Goal: Task Accomplishment & Management: Manage account settings

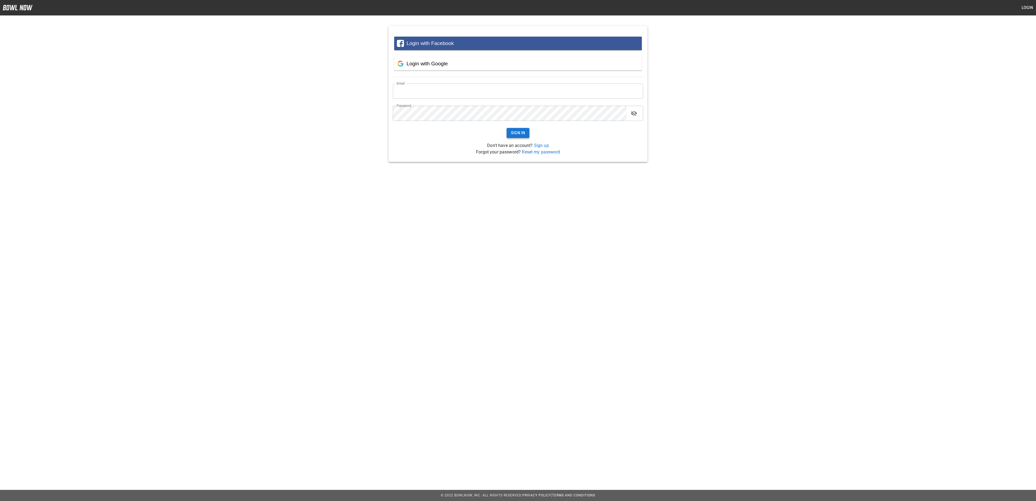
type input "**********"
click at [520, 132] on button "Sign In" at bounding box center [518, 133] width 23 height 10
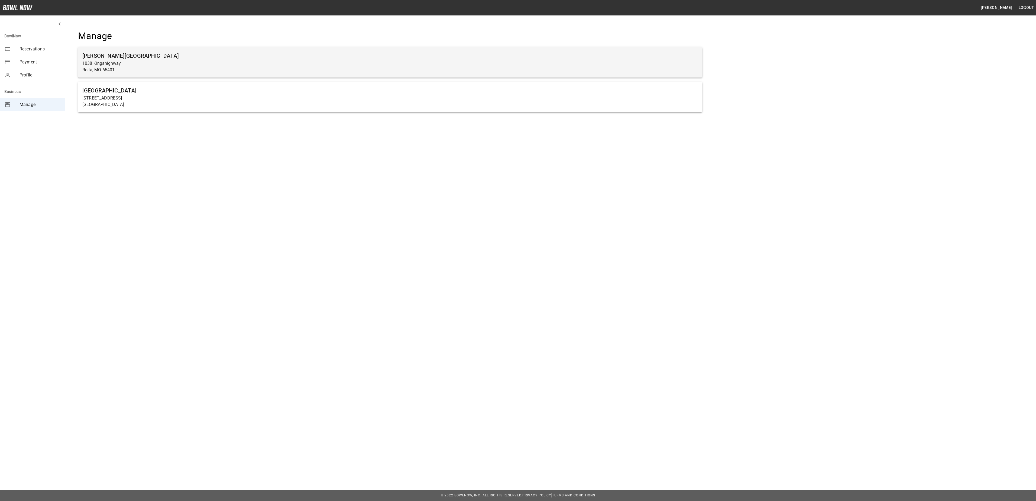
click at [113, 61] on p "1038 Kingshighway" at bounding box center [390, 63] width 616 height 7
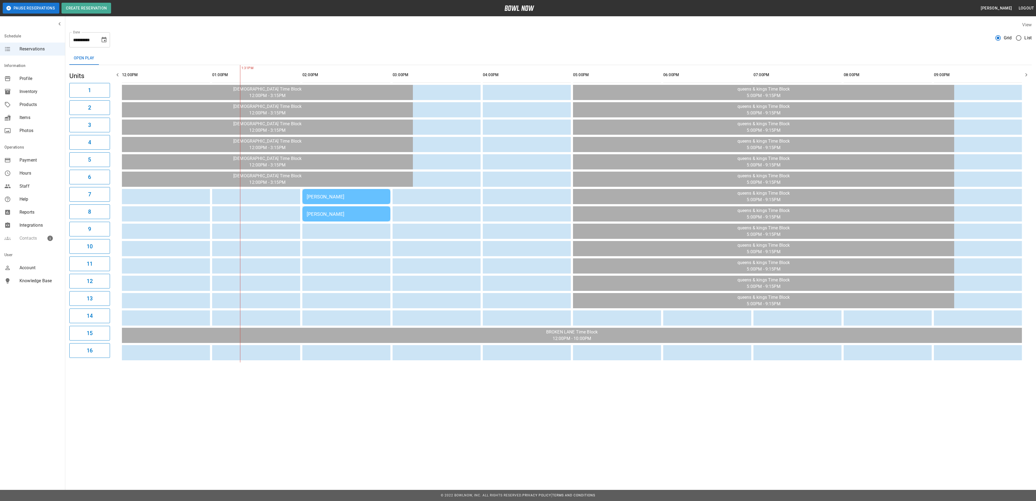
click at [342, 198] on div "[PERSON_NAME]" at bounding box center [346, 197] width 79 height 6
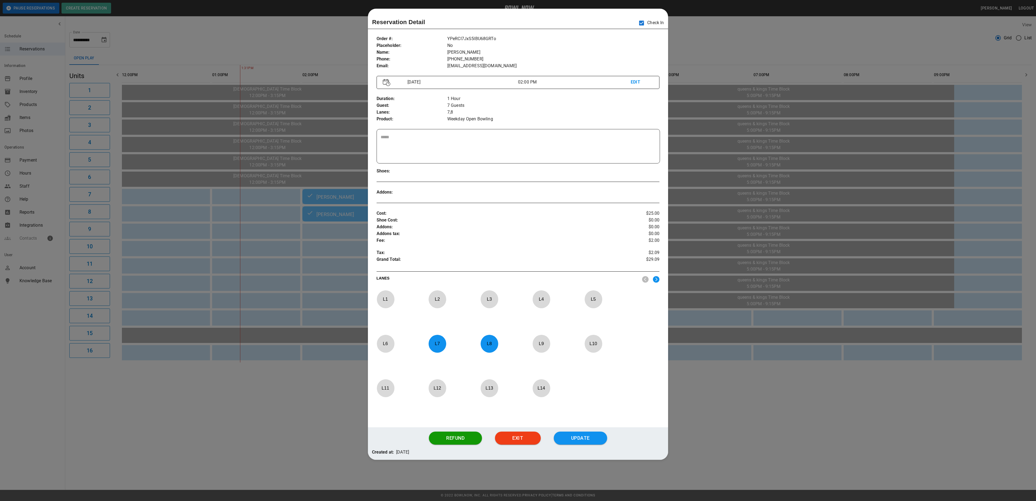
drag, startPoint x: 797, startPoint y: 420, endPoint x: 716, endPoint y: 436, distance: 82.4
click at [797, 420] on div at bounding box center [518, 250] width 1036 height 501
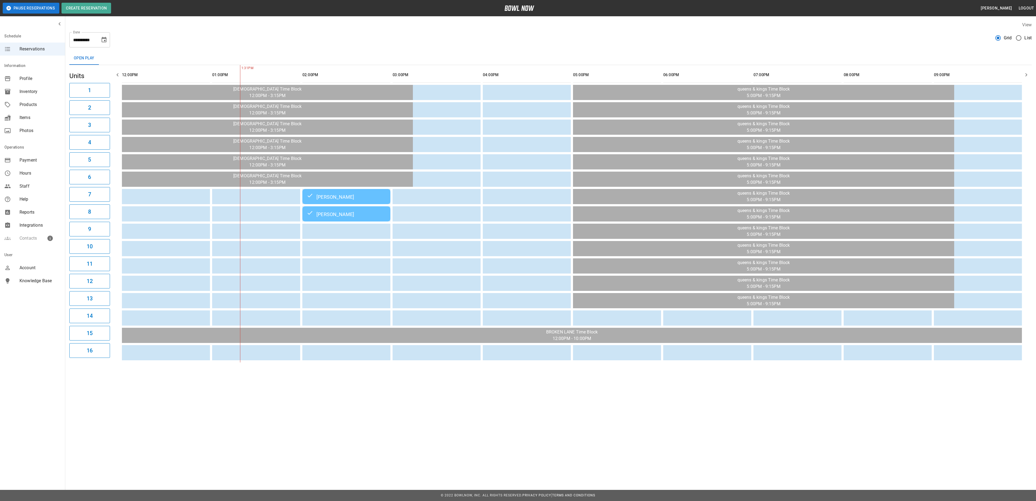
click at [337, 198] on div "[PERSON_NAME]" at bounding box center [346, 196] width 79 height 7
click at [376, 218] on td "[PERSON_NAME]" at bounding box center [346, 213] width 88 height 15
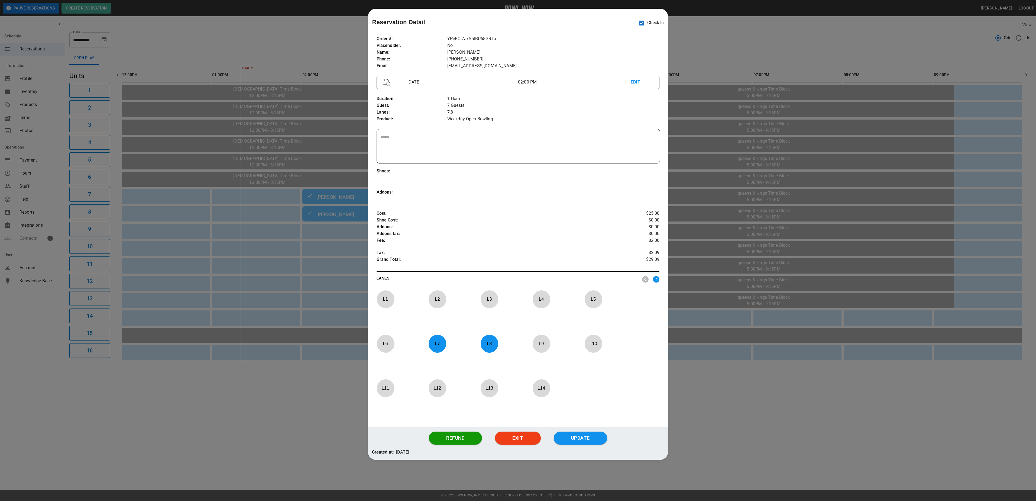
click at [714, 52] on div at bounding box center [518, 250] width 1036 height 501
